Goal: Information Seeking & Learning: Learn about a topic

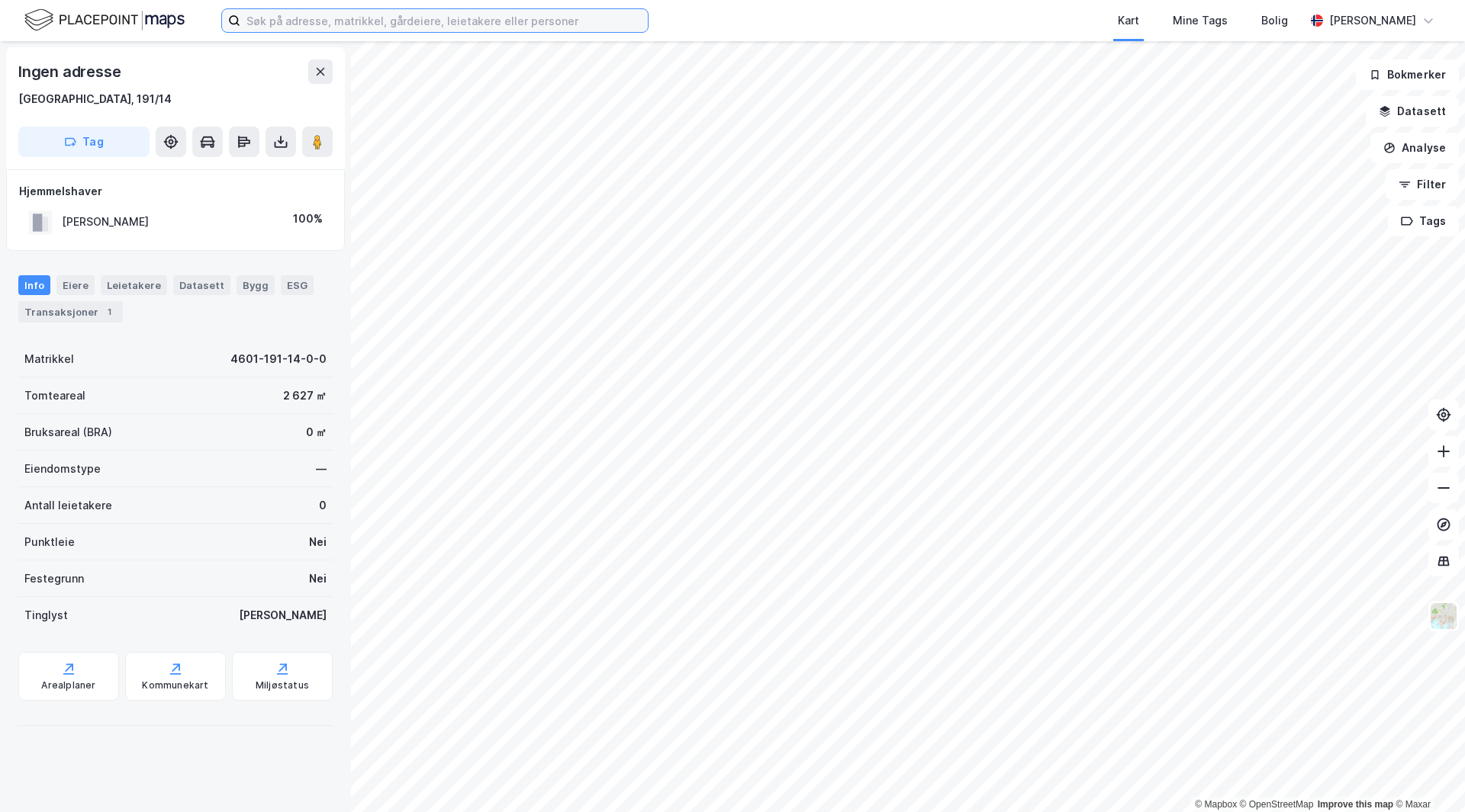
click at [304, 20] on input at bounding box center [444, 20] width 408 height 22
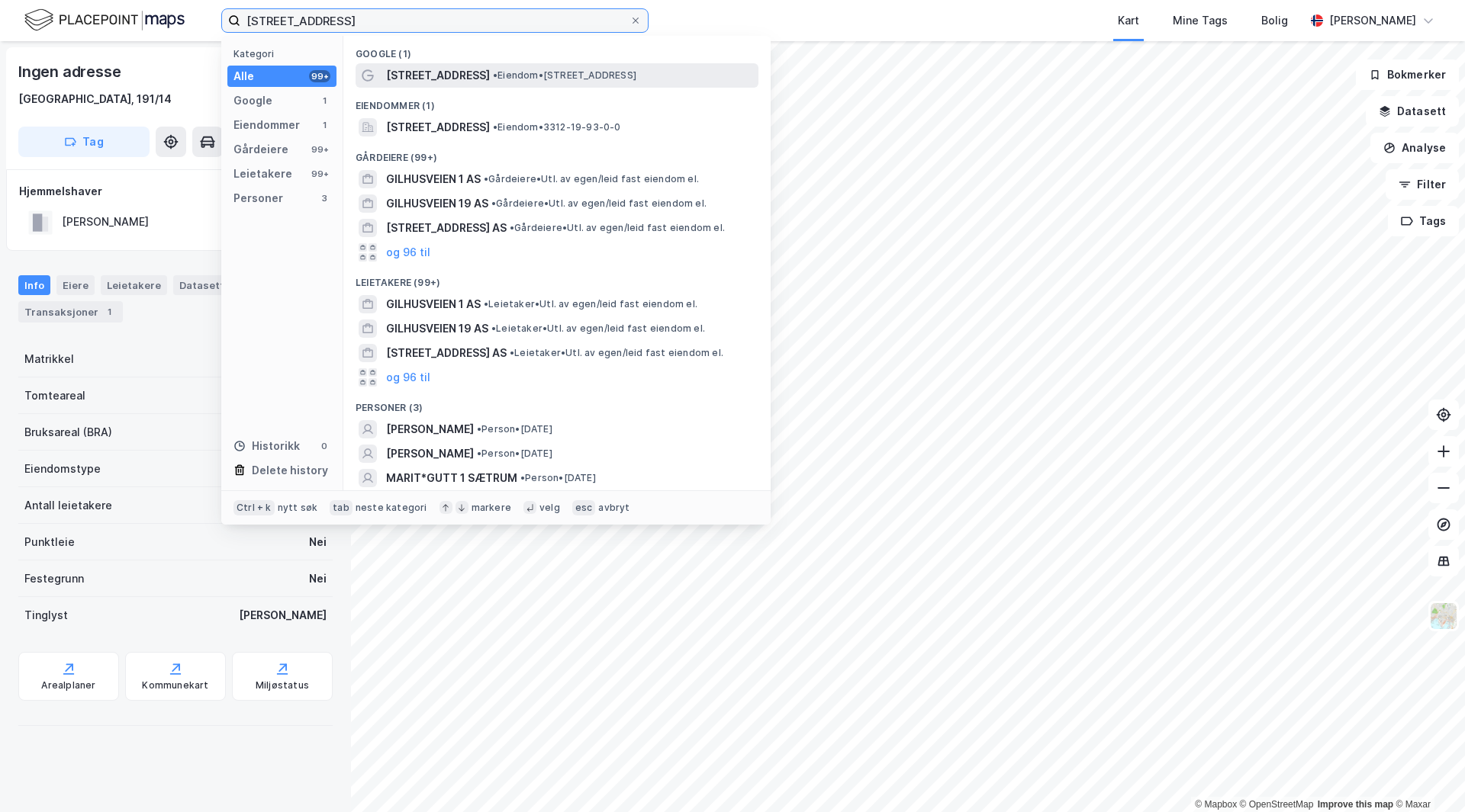
type input "[STREET_ADDRESS]"
click at [505, 79] on span "• Eiendom • [STREET_ADDRESS]" at bounding box center [564, 75] width 144 height 12
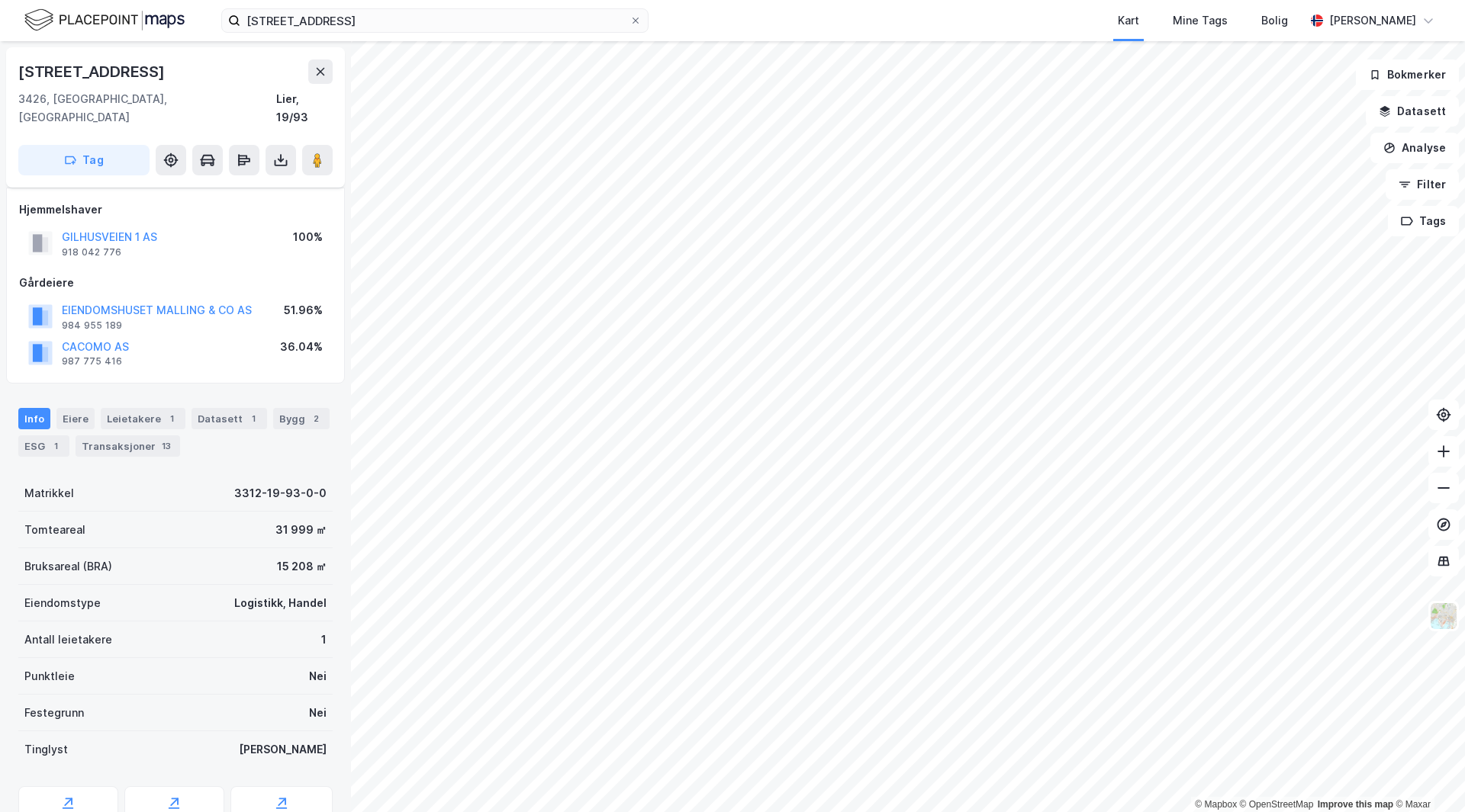
scroll to position [6, 0]
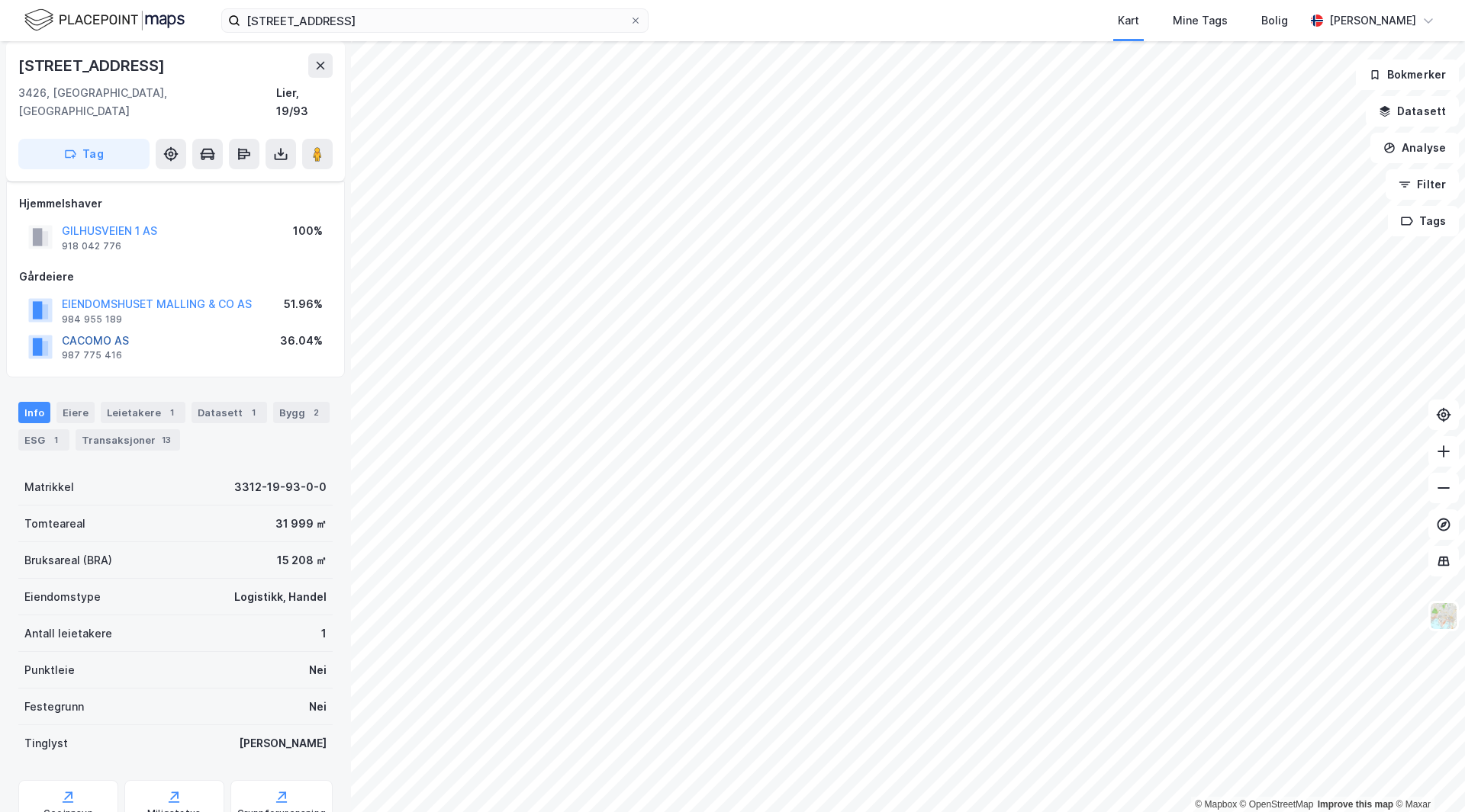
click at [0, 0] on button "CACOMO AS" at bounding box center [0, 0] width 0 height 0
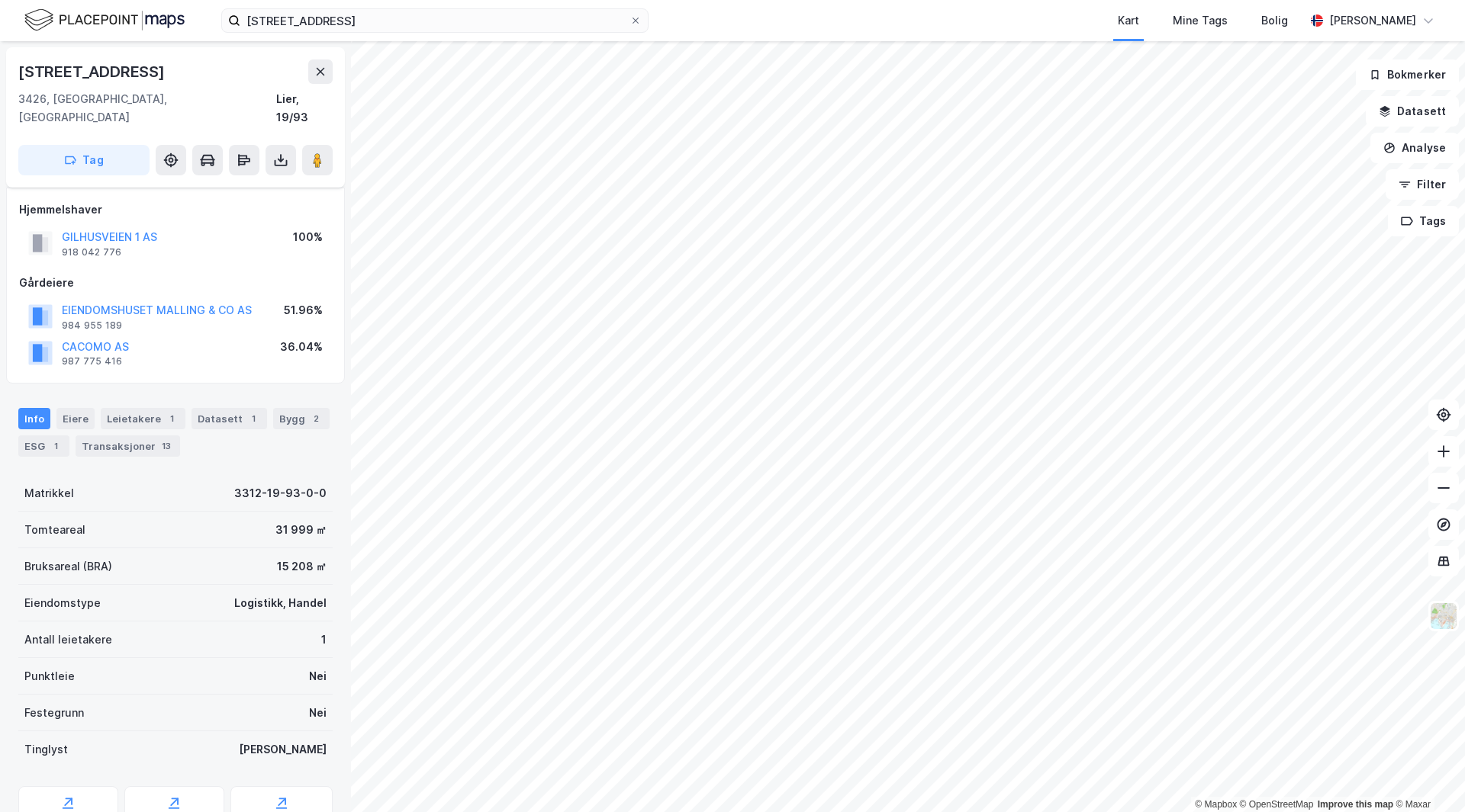
scroll to position [6, 0]
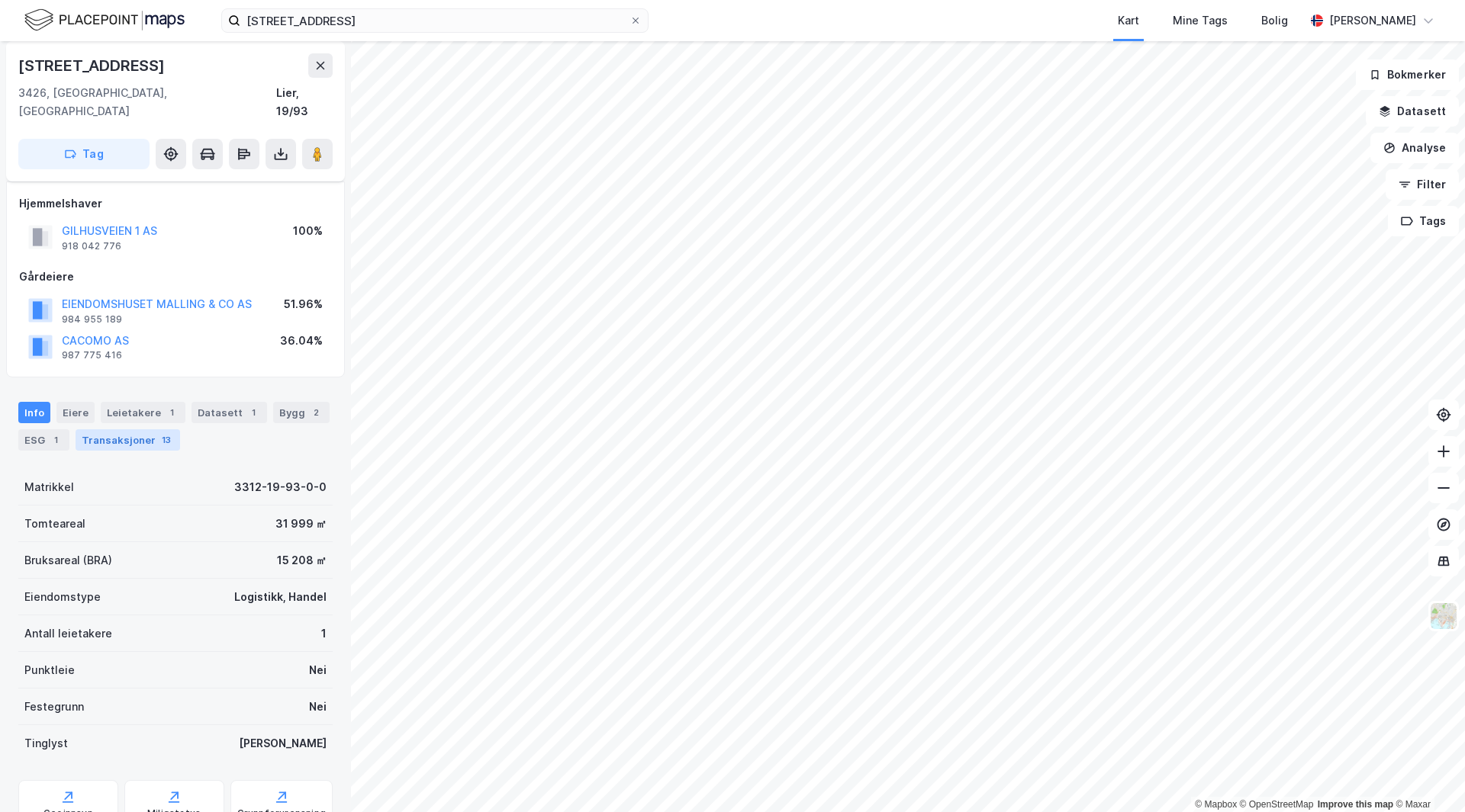
click at [116, 429] on div "Transaksjoner 13" at bounding box center [127, 440] width 105 height 21
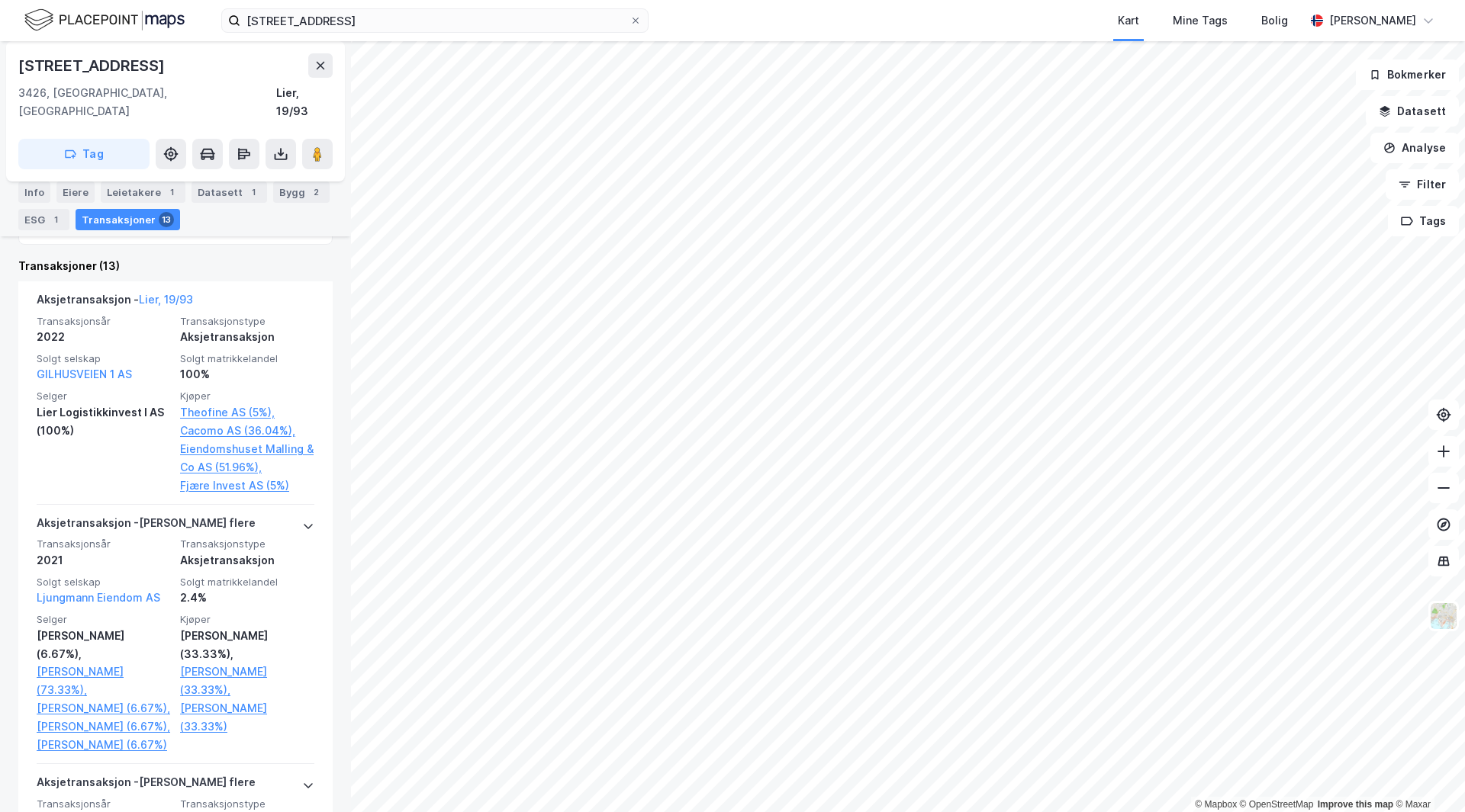
scroll to position [491, 0]
